Goal: Information Seeking & Learning: Learn about a topic

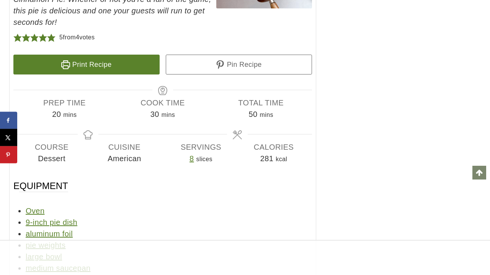
scroll to position [4982, 0]
